Goal: Find specific page/section: Find specific page/section

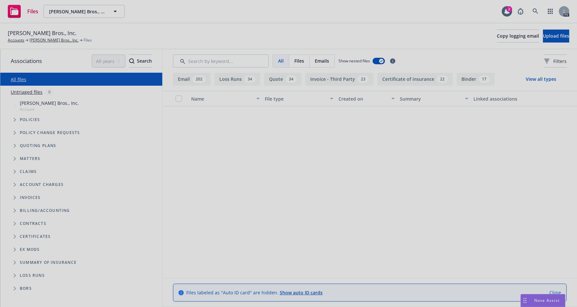
scroll to position [1336, 0]
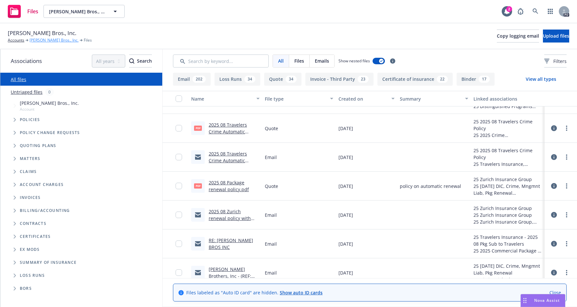
click at [40, 40] on link "[PERSON_NAME] Bros., Inc." at bounding box center [54, 40] width 49 height 6
